Goal: Information Seeking & Learning: Learn about a topic

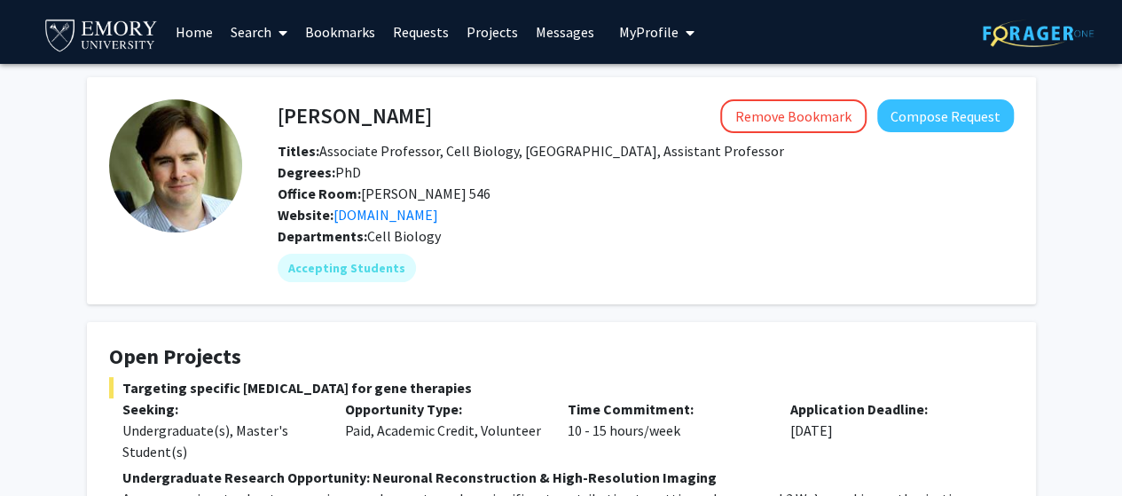
click at [429, 155] on span "Titles: Associate Professor, Cell Biology, [GEOGRAPHIC_DATA], Assistant Profess…" at bounding box center [531, 151] width 507 height 18
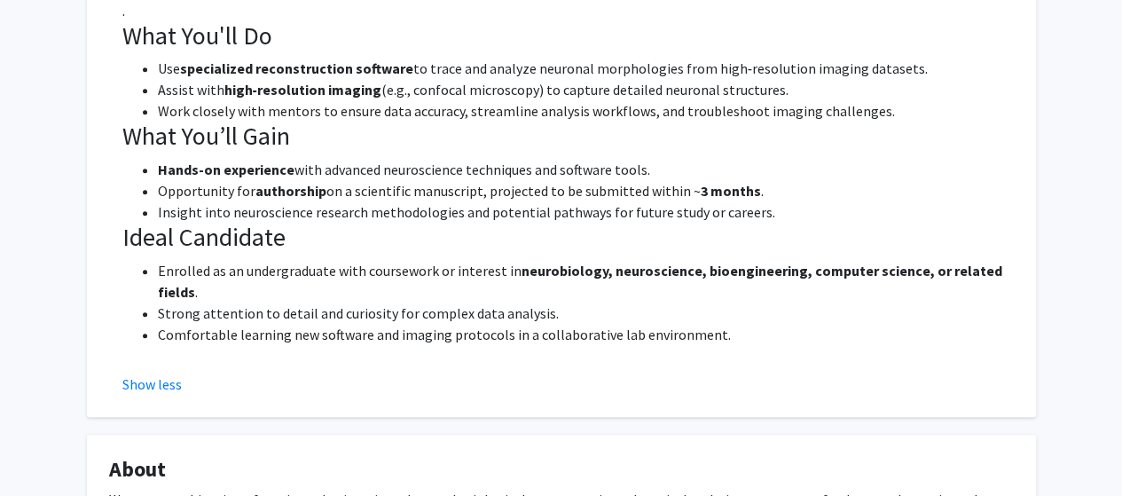
scroll to position [579, 0]
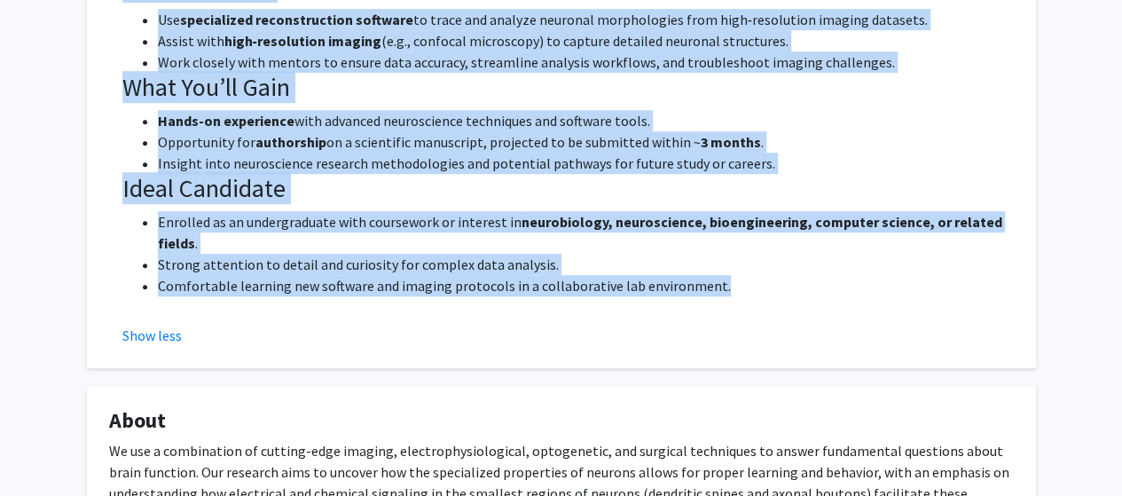
drag, startPoint x: 128, startPoint y: 191, endPoint x: 719, endPoint y: 285, distance: 598.4
click at [719, 285] on div "Undergraduate Research Opportunity: Neuronal Reconstruction & High-Resolution I…" at bounding box center [568, 102] width 892 height 430
copy div "What You'll Do Use specialized reconstruction software to trace and analyze neu…"
click at [719, 285] on li "Comfortable learning new software and imaging protocols in a collaborative lab …" at bounding box center [586, 285] width 856 height 21
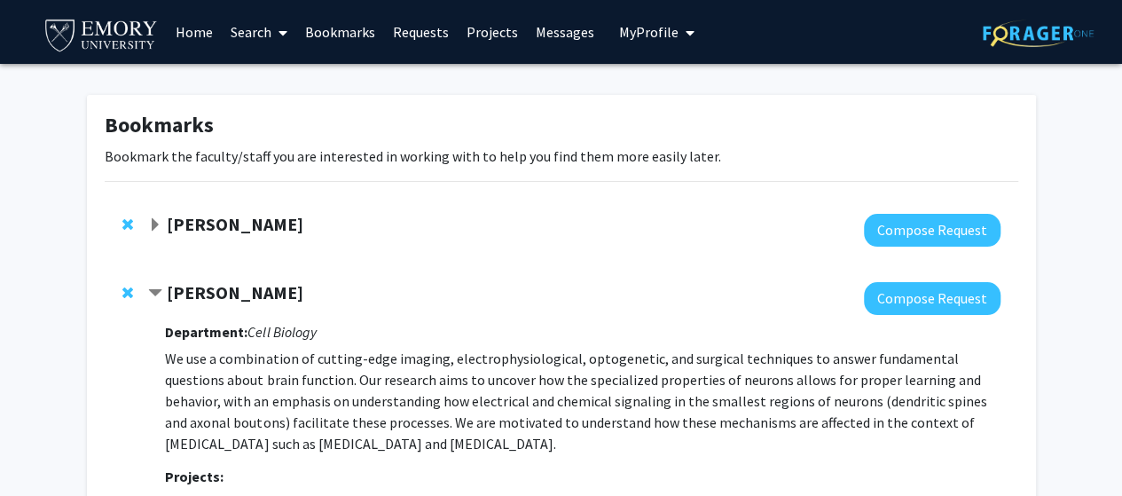
scroll to position [178, 0]
